Goal: Task Accomplishment & Management: Manage account settings

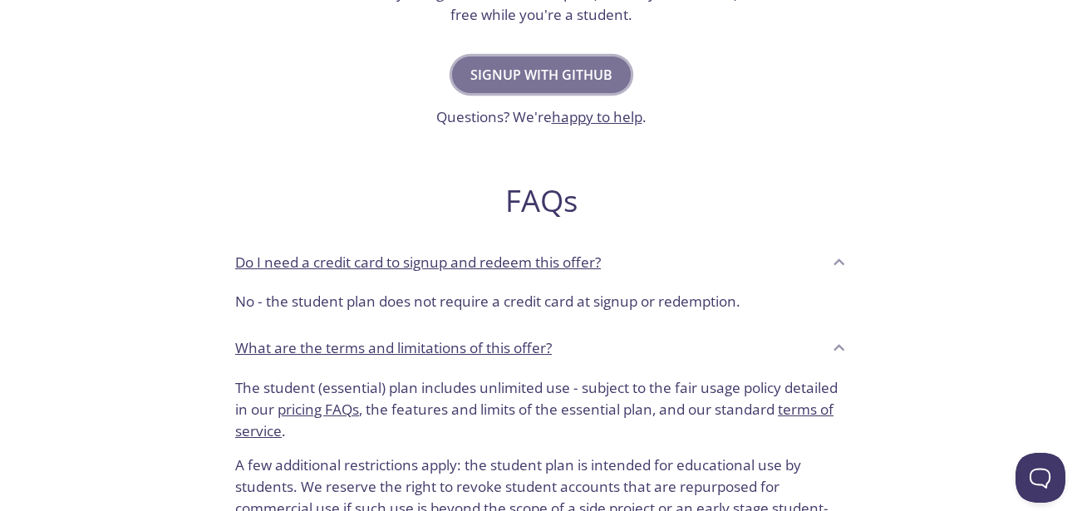
click at [540, 67] on span "Signup with GitHub" at bounding box center [542, 74] width 142 height 23
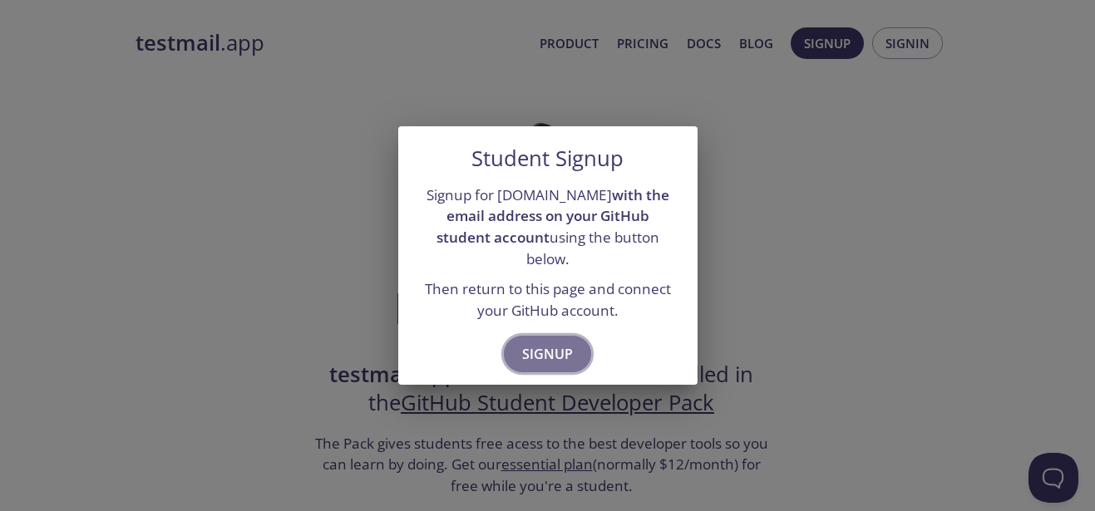
click at [551, 343] on span "Signup" at bounding box center [547, 354] width 51 height 23
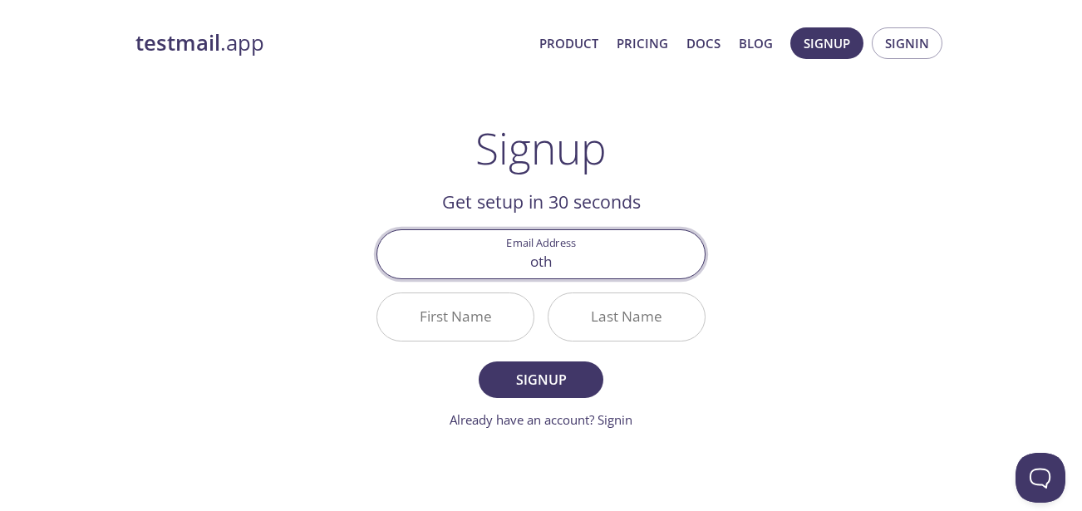
type input "[EMAIL_ADDRESS][DOMAIN_NAME]"
click at [491, 317] on input "First Name" at bounding box center [455, 316] width 156 height 47
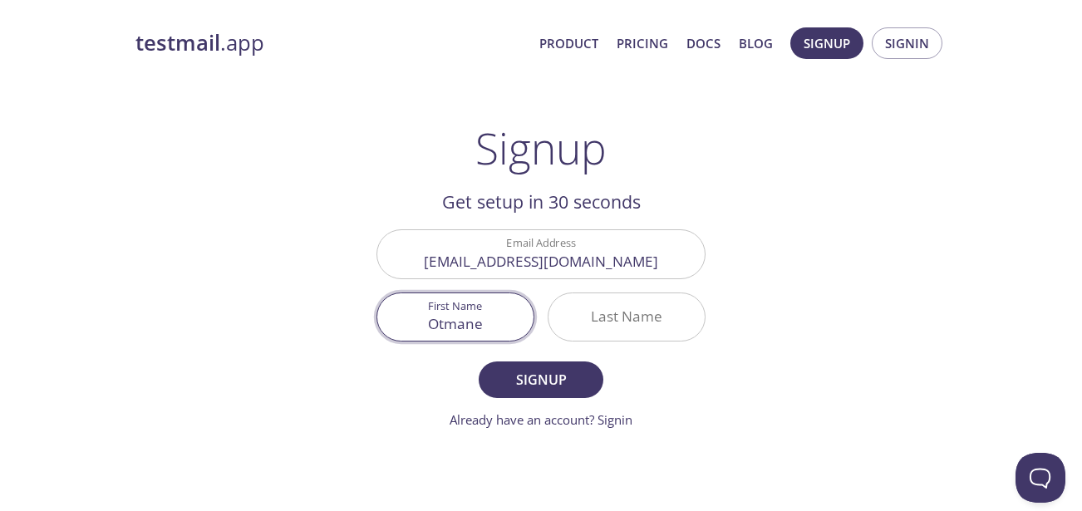
type input "Otmane"
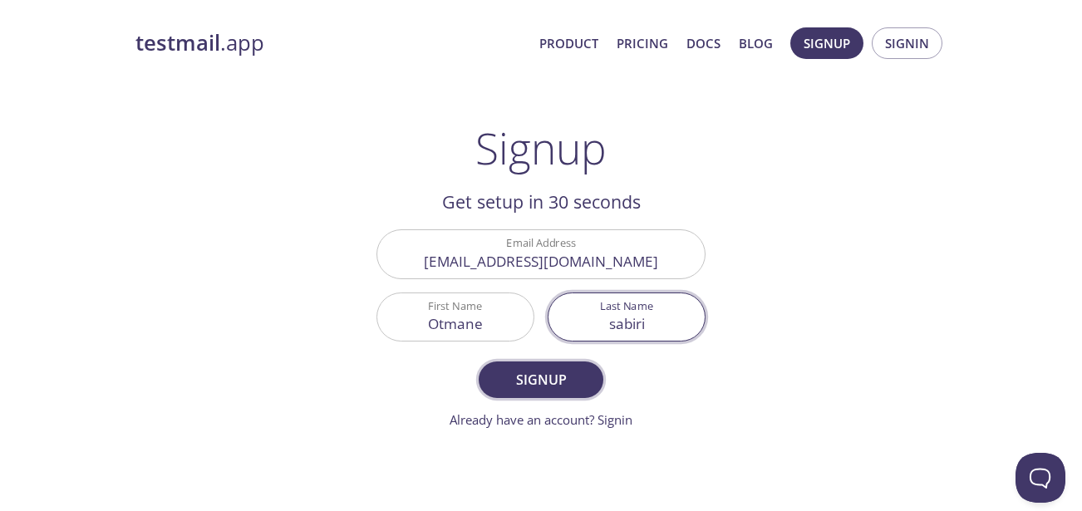
type input "sabiri"
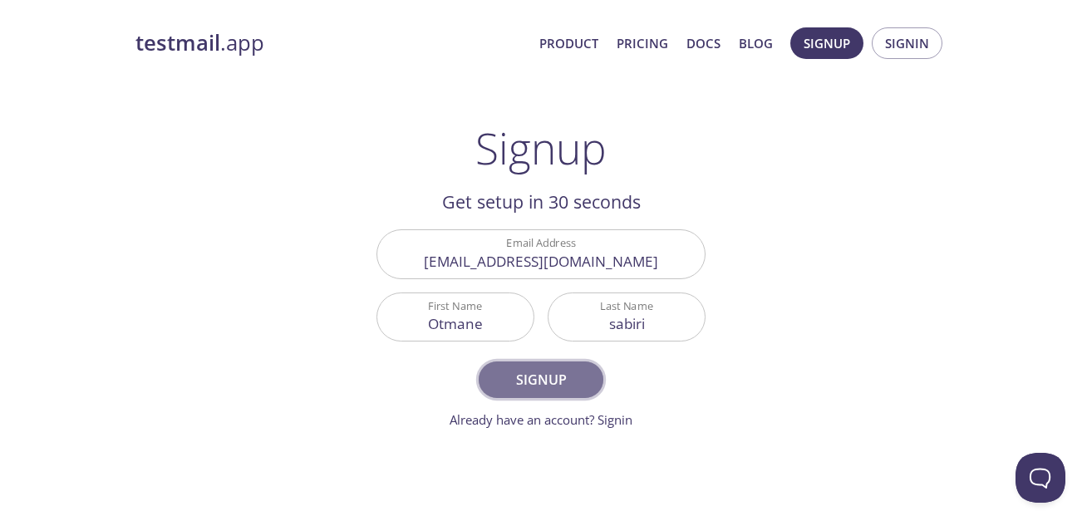
click at [507, 376] on span "Signup" at bounding box center [541, 379] width 88 height 23
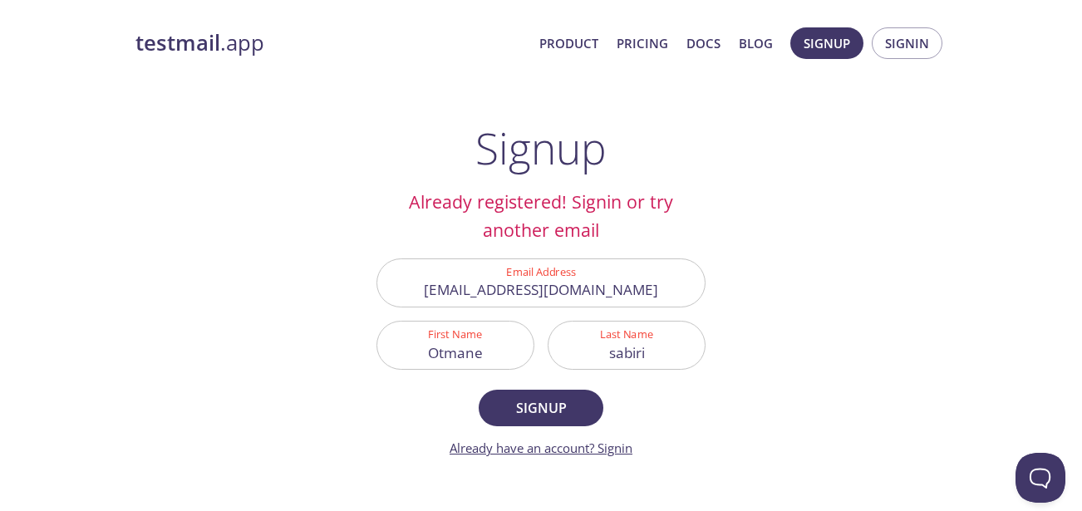
click at [612, 452] on link "Already have an account? Signin" at bounding box center [541, 448] width 183 height 17
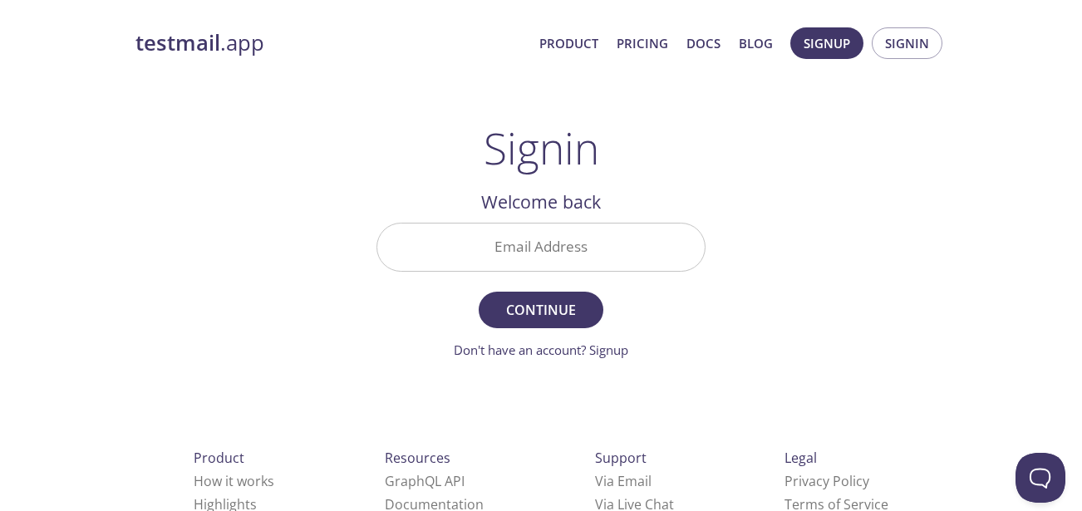
click at [598, 271] on div at bounding box center [541, 247] width 329 height 49
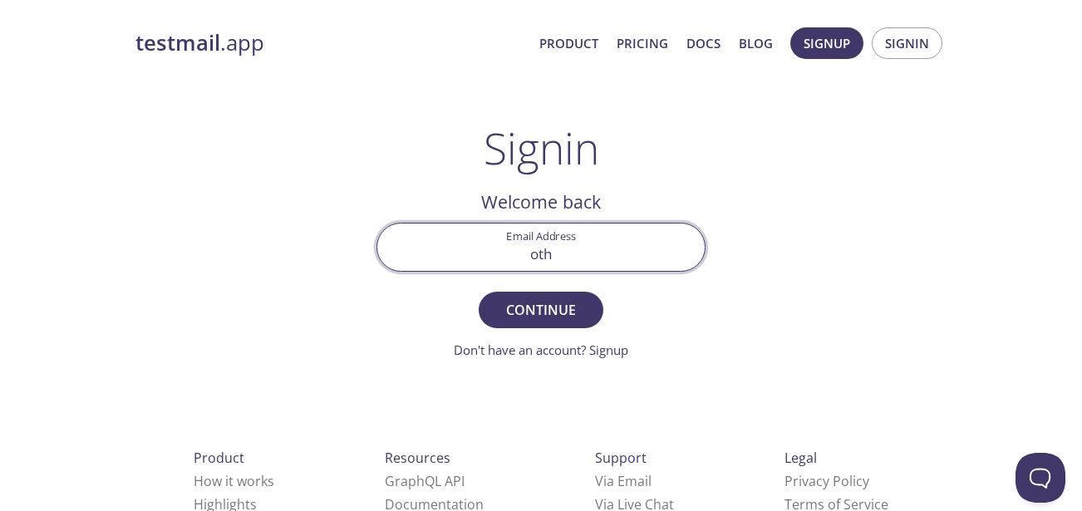
type input "[EMAIL_ADDRESS][DOMAIN_NAME]"
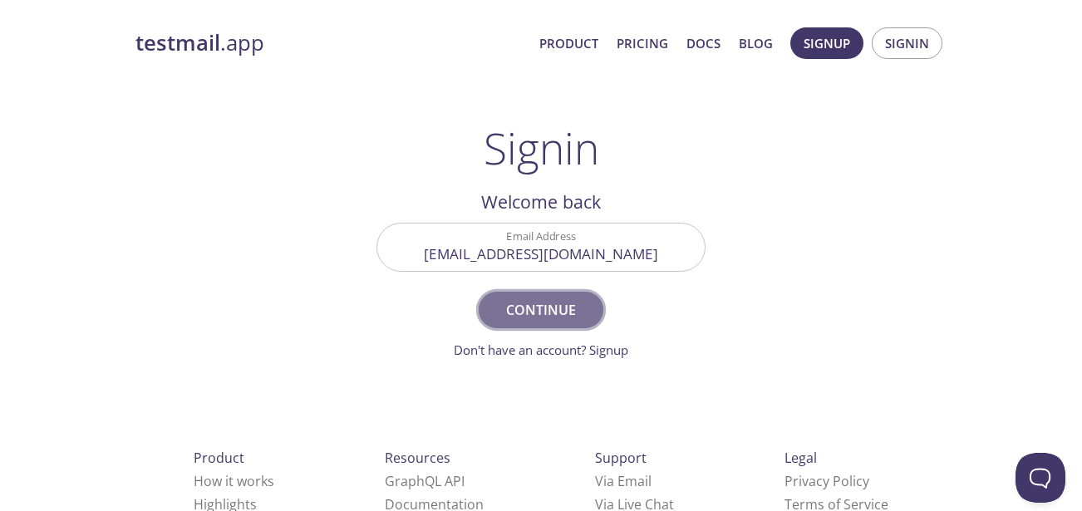
click at [529, 306] on span "Continue" at bounding box center [541, 309] width 88 height 23
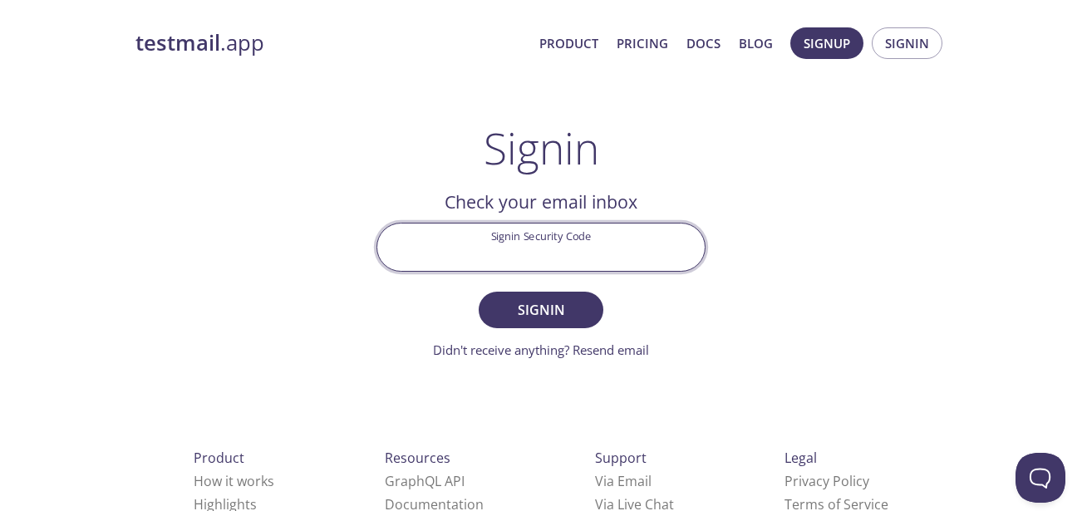
click at [464, 241] on input "Signin Security Code" at bounding box center [541, 247] width 328 height 47
paste input "HABWCZW"
type input "HABWCZW"
click at [479, 292] on button "Signin" at bounding box center [541, 310] width 125 height 37
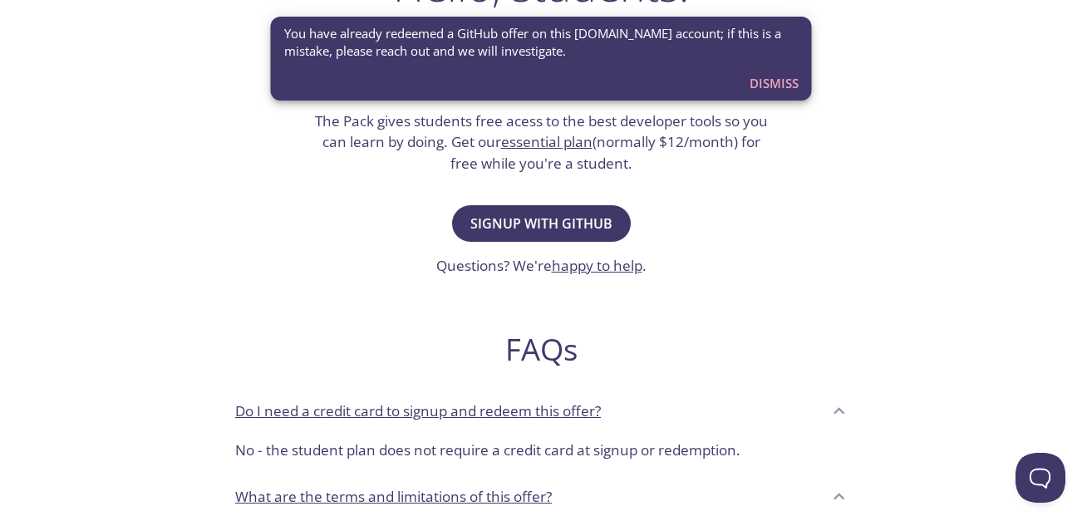
scroll to position [346, 0]
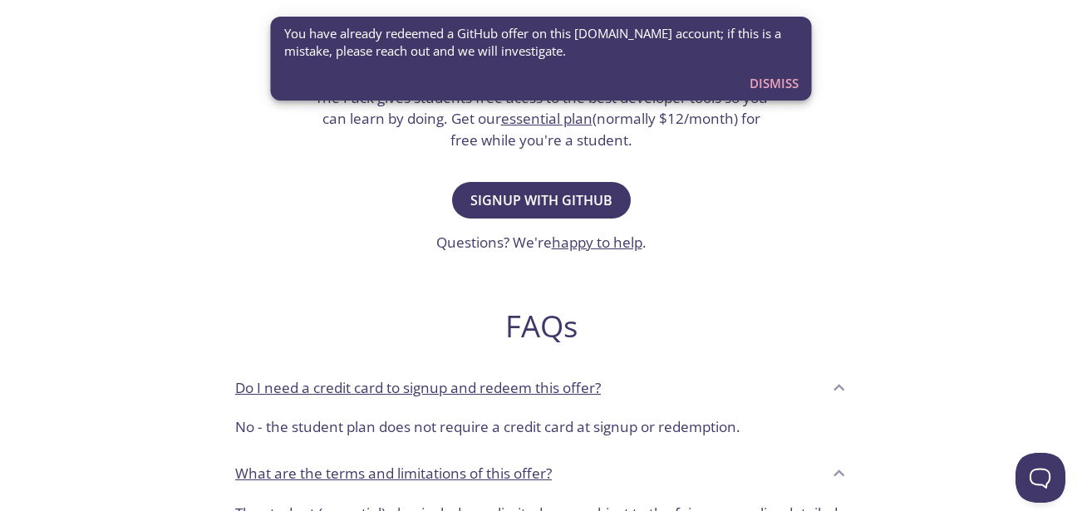
click at [780, 90] on span "Dismiss" at bounding box center [774, 83] width 49 height 22
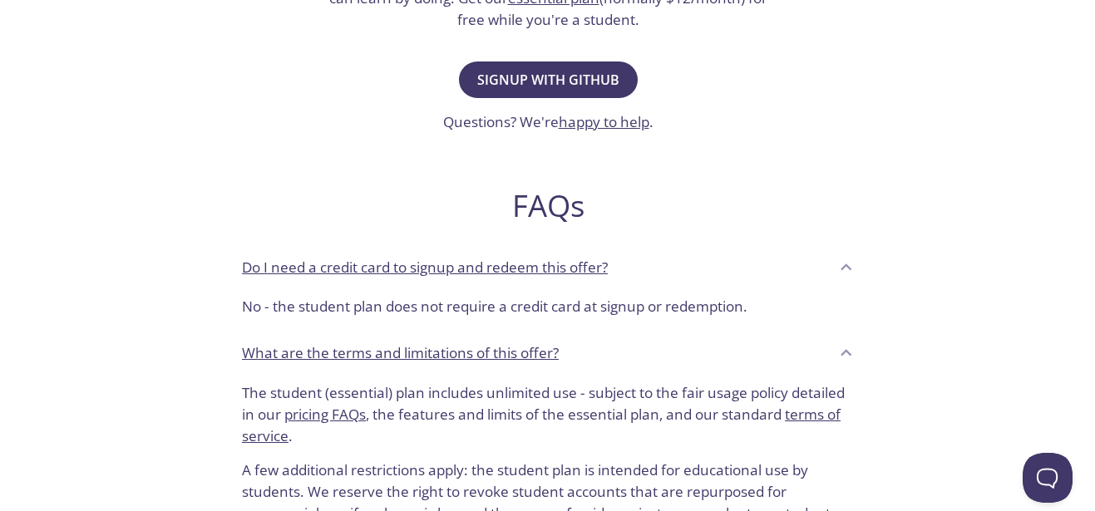
scroll to position [0, 0]
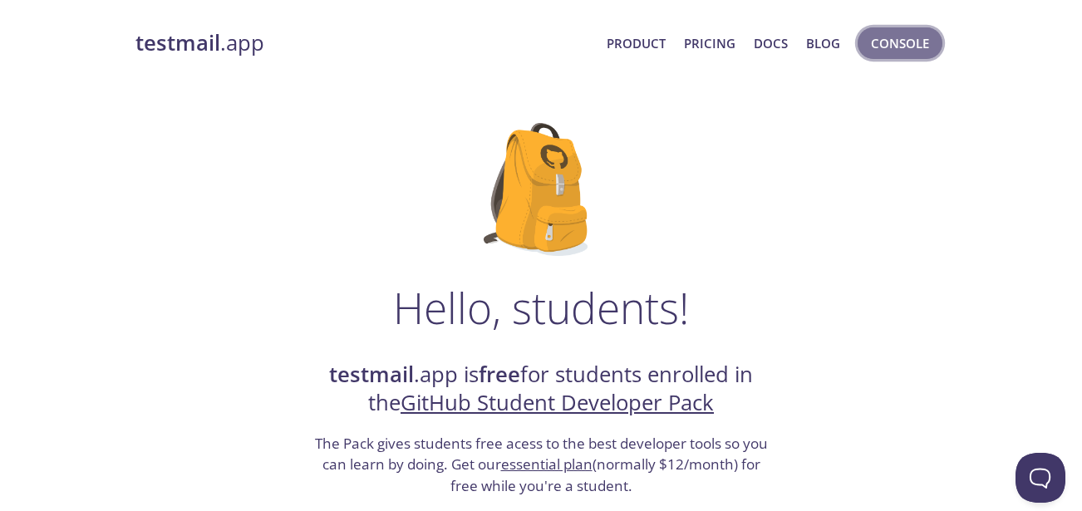
click at [917, 35] on span "Console" at bounding box center [900, 43] width 58 height 22
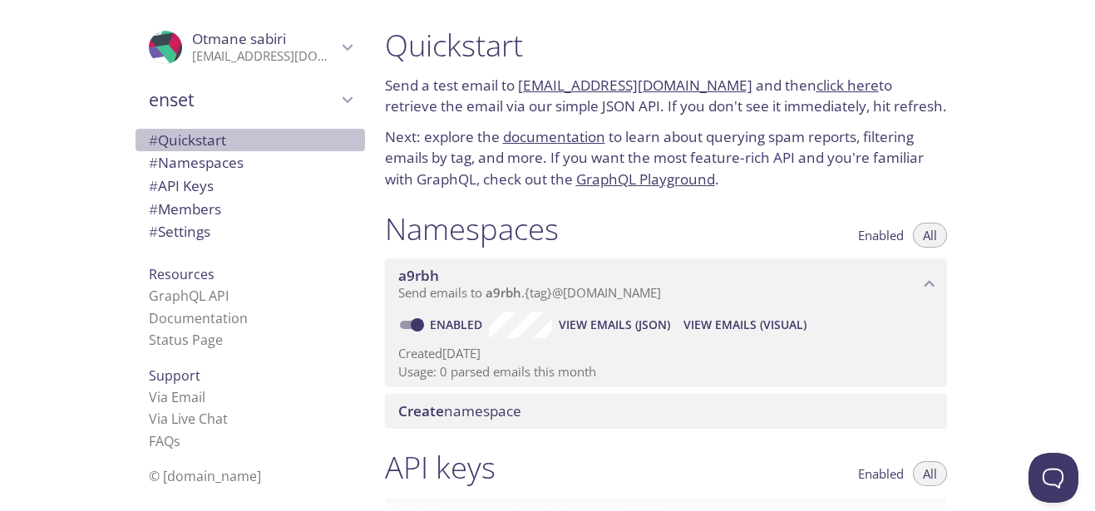
click at [185, 141] on span "# Quickstart" at bounding box center [187, 140] width 77 height 19
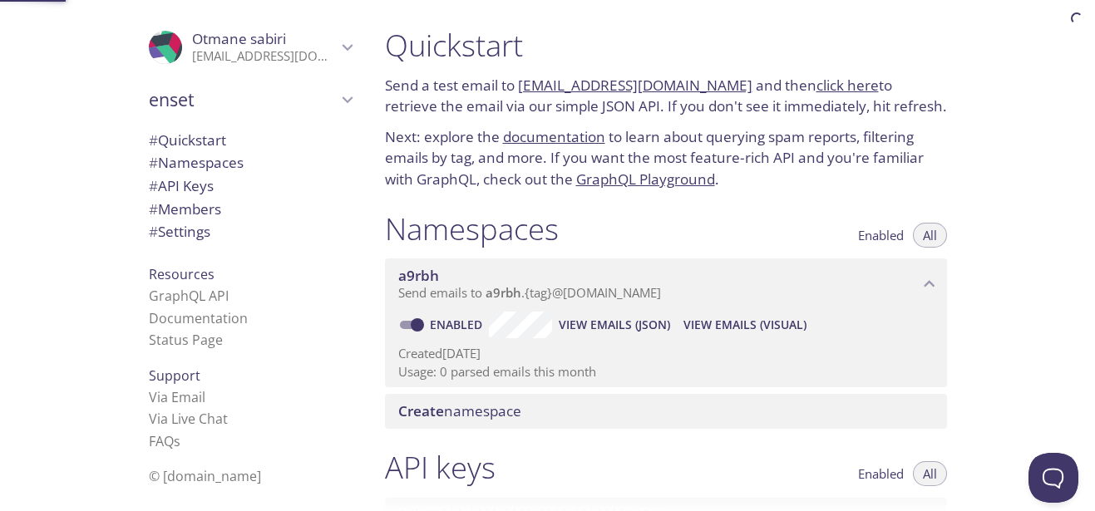
scroll to position [18, 0]
